Goal: Find specific page/section: Find specific page/section

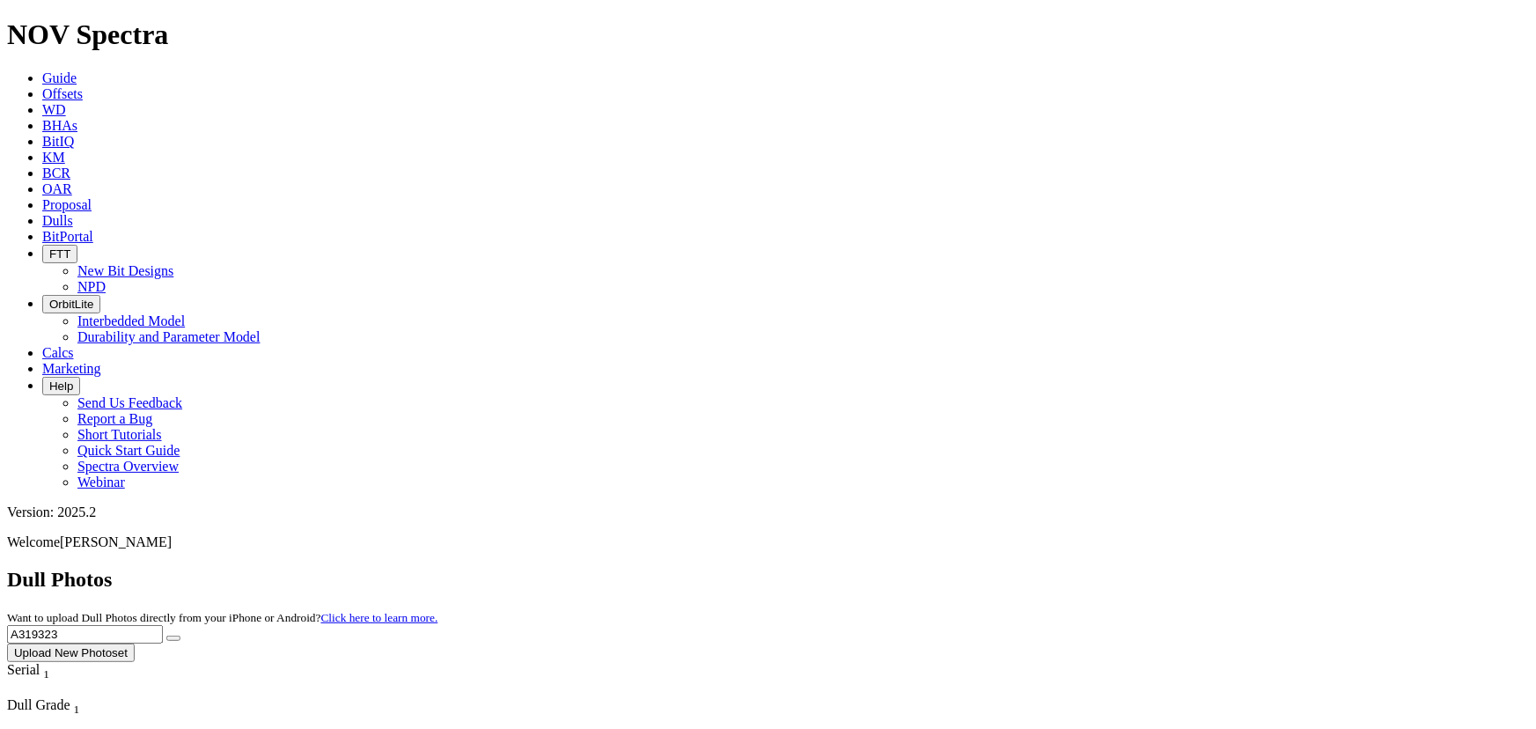
drag, startPoint x: 1167, startPoint y: 85, endPoint x: 1104, endPoint y: 82, distance: 62.6
click at [1104, 568] on div "Dull Photos Want to upload Dull Photos directly from your iPhone or Android? Cl…" at bounding box center [768, 615] width 1522 height 94
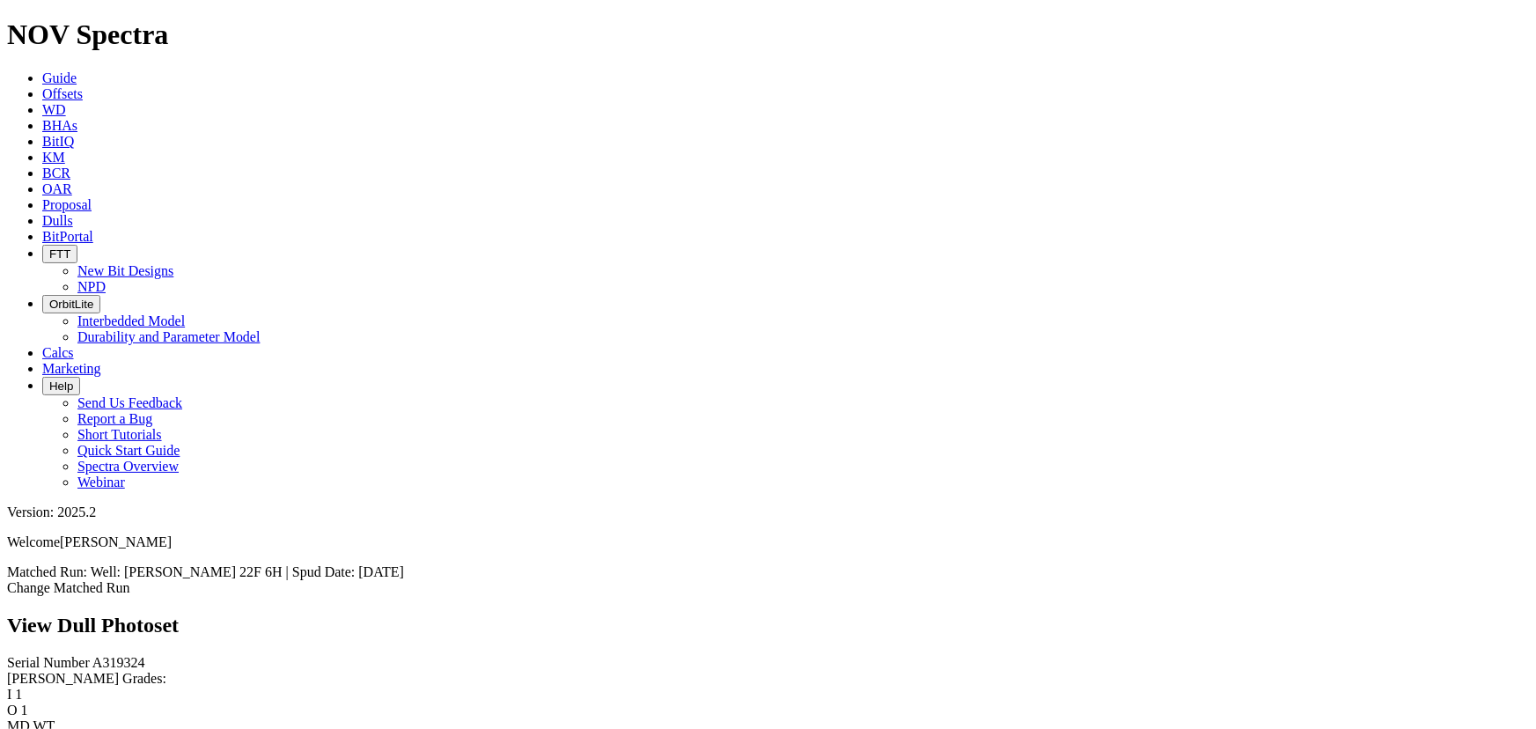
scroll to position [282, 0]
click at [92, 197] on link "Proposal" at bounding box center [66, 204] width 49 height 15
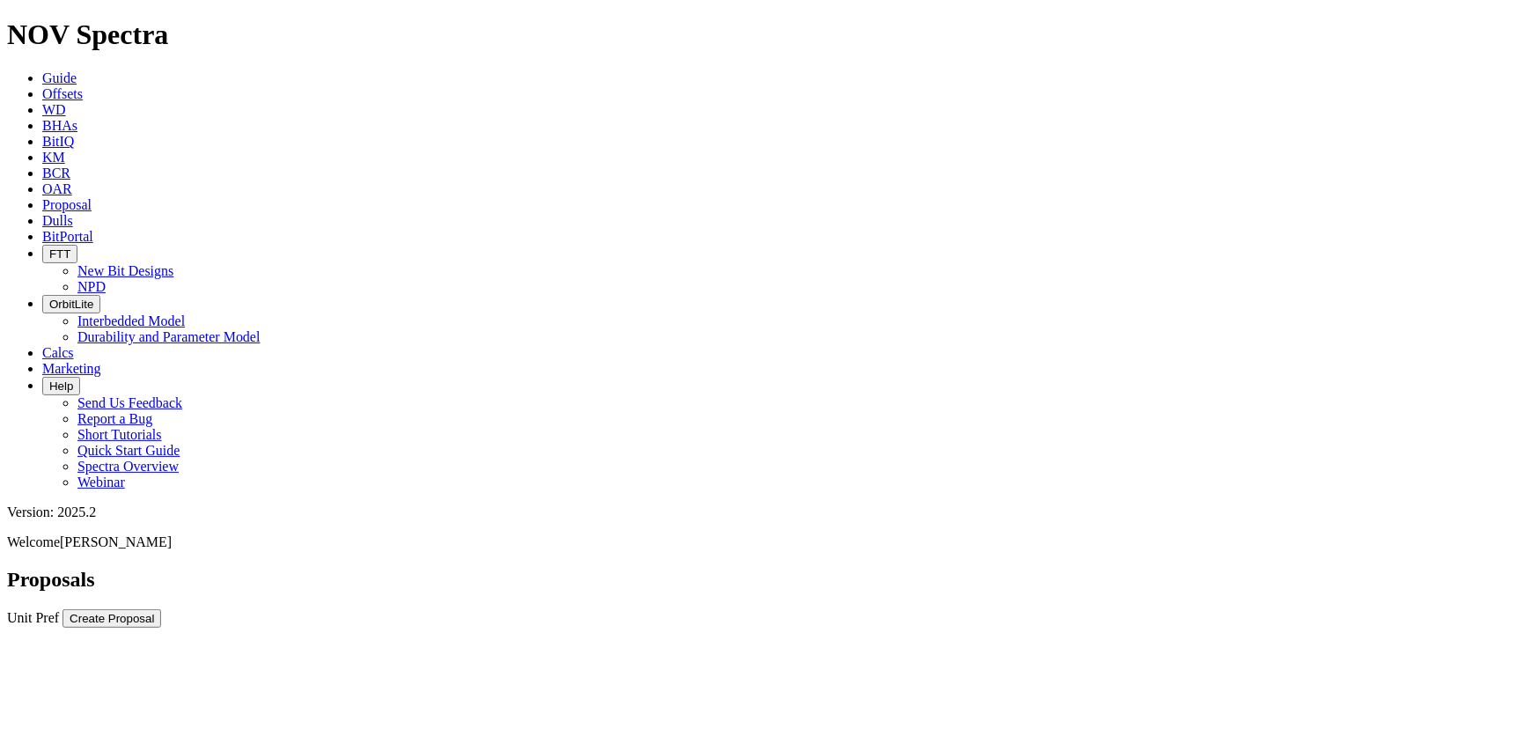
click at [42, 213] on icon at bounding box center [42, 220] width 0 height 15
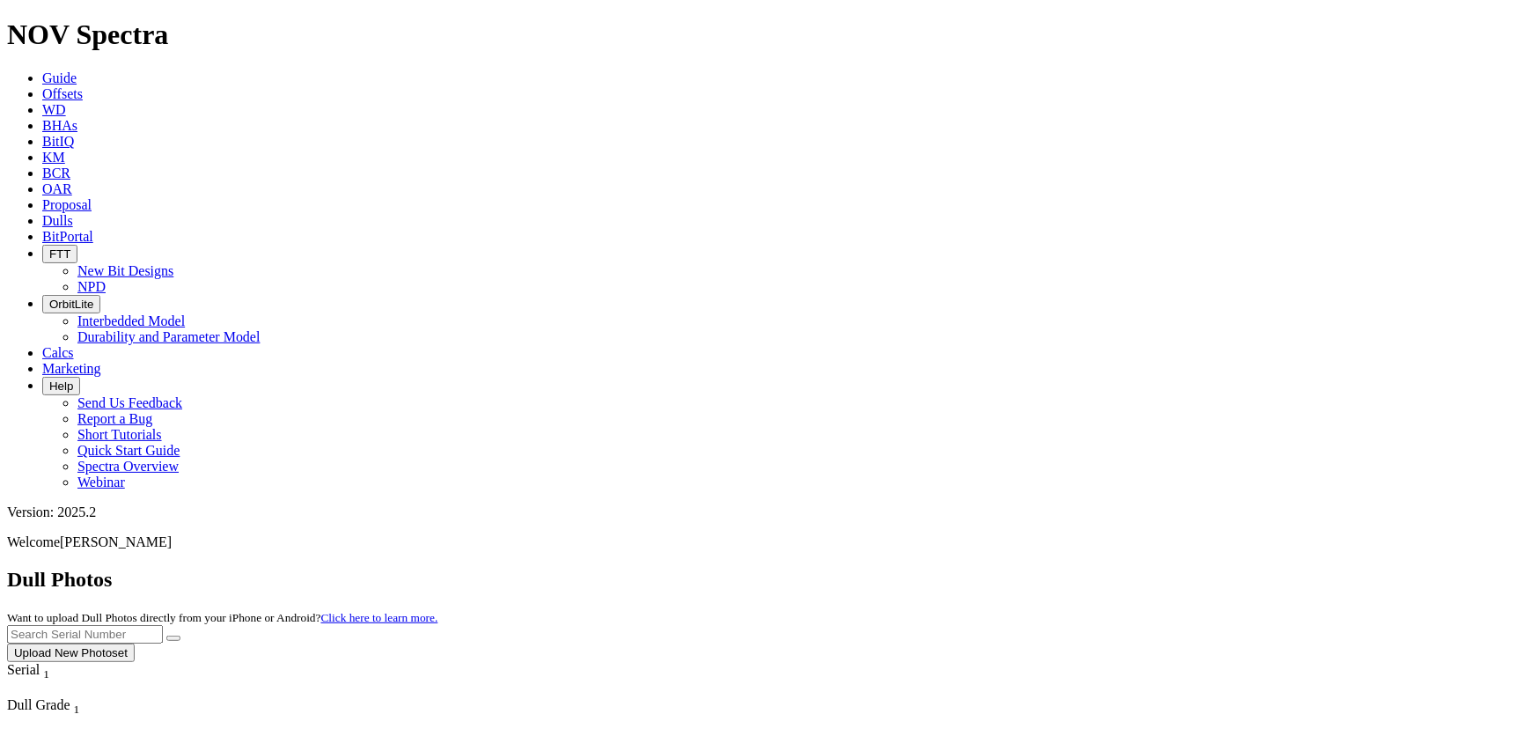
click at [163, 625] on input "text" at bounding box center [85, 634] width 156 height 18
click at [166, 635] on button "submit" at bounding box center [173, 637] width 14 height 5
drag, startPoint x: 1230, startPoint y: 69, endPoint x: 1107, endPoint y: 71, distance: 123.2
click at [163, 625] on input "A316223" at bounding box center [85, 634] width 156 height 18
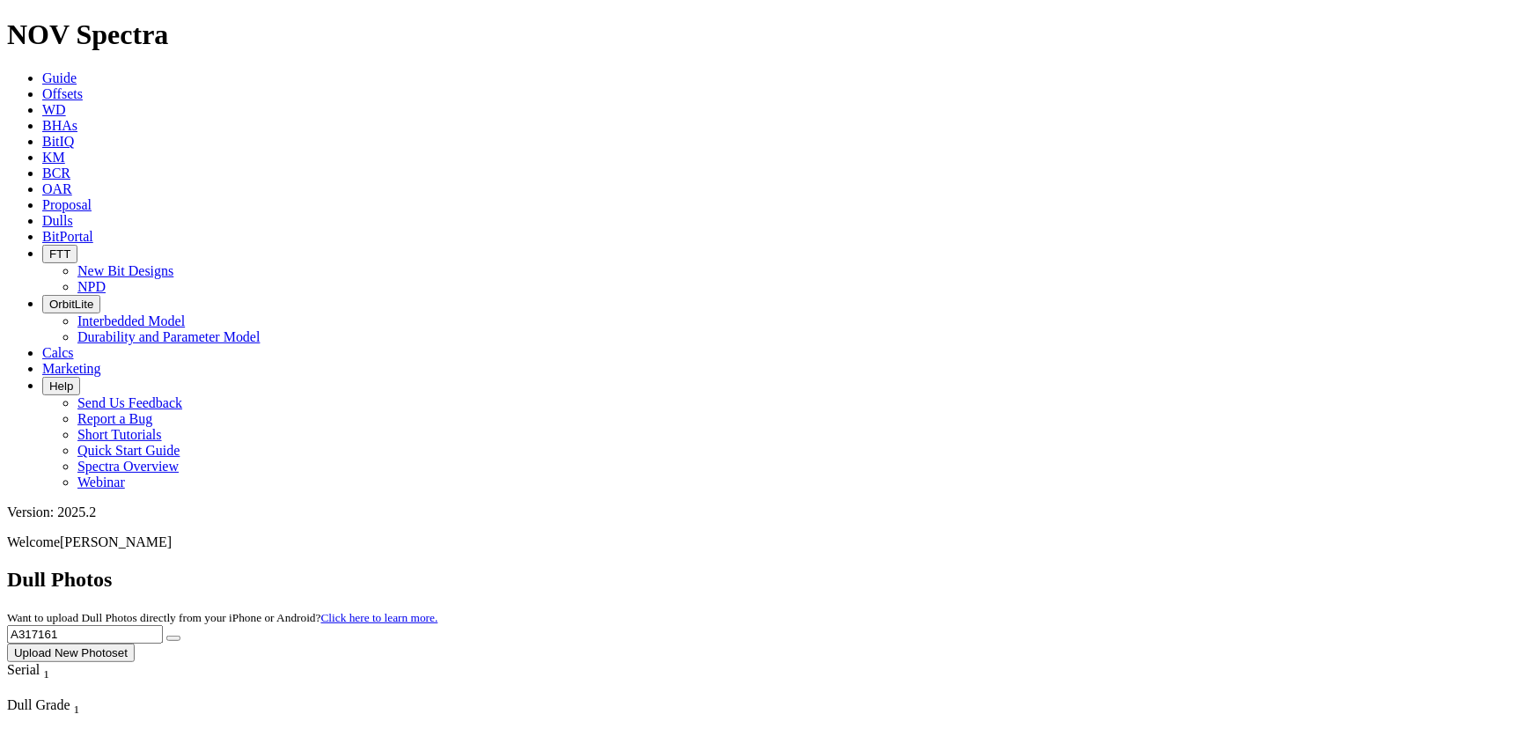
type input "A317161"
click at [166, 635] on button "submit" at bounding box center [173, 637] width 14 height 5
